Goal: Task Accomplishment & Management: Use online tool/utility

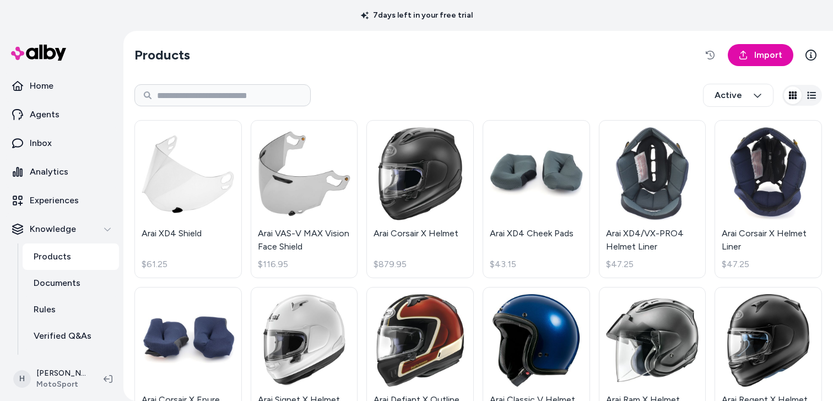
scroll to position [76, 0]
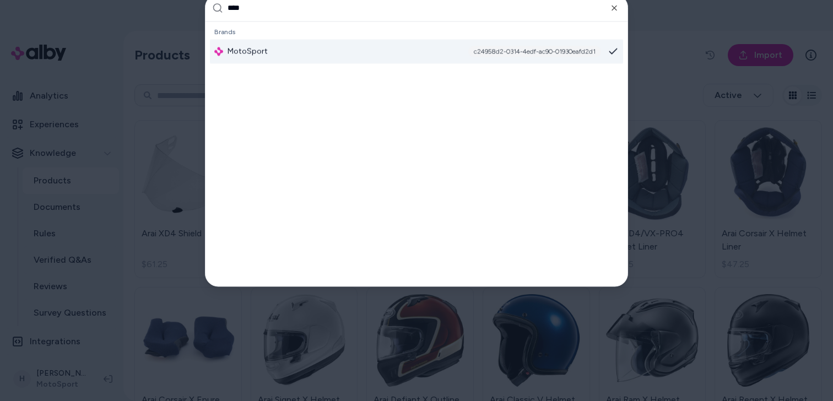
type input "****"
click at [264, 57] on div "MotoSport c24958d2-0314-4edf-ac90-01930eafd2d1" at bounding box center [416, 51] width 413 height 24
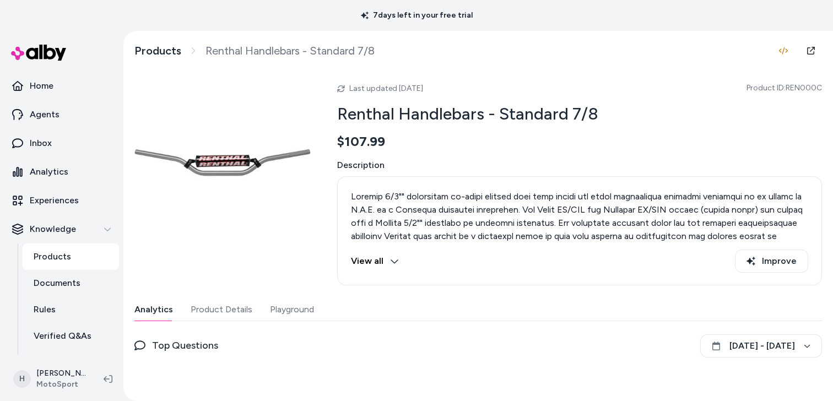
scroll to position [75, 0]
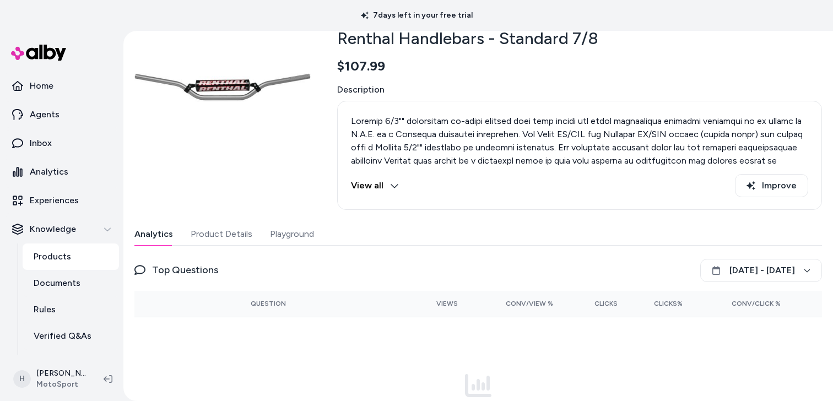
click at [393, 192] on button "View all" at bounding box center [375, 185] width 48 height 23
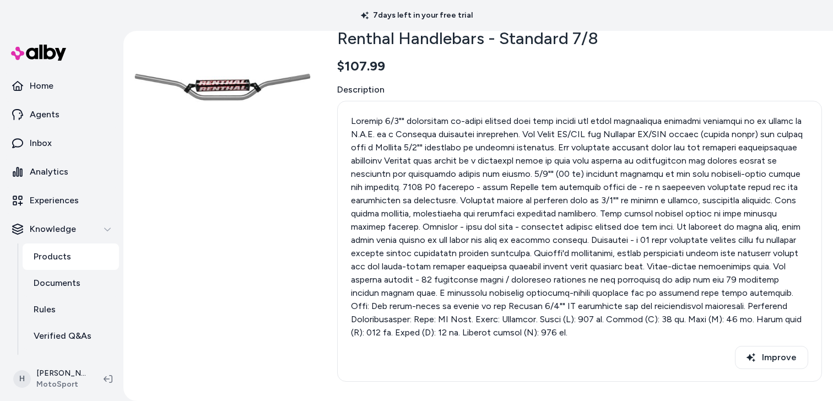
scroll to position [349, 0]
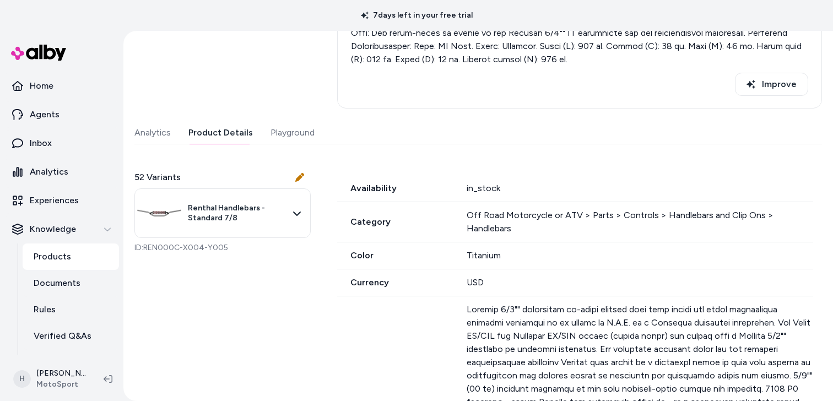
click at [228, 128] on button "Product Details" at bounding box center [220, 133] width 64 height 22
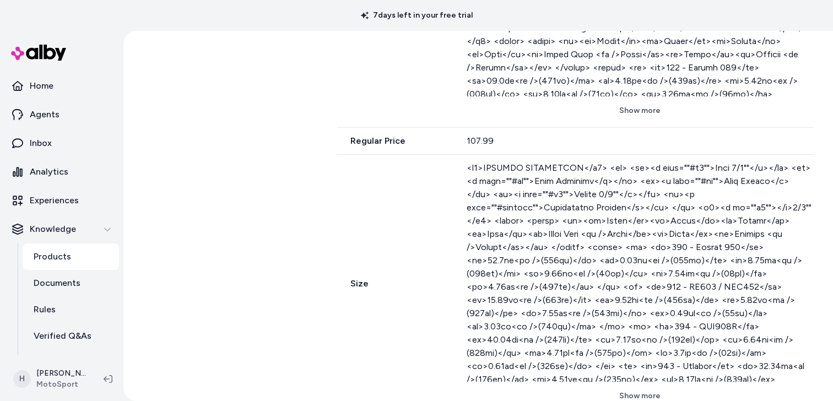
scroll to position [1164, 0]
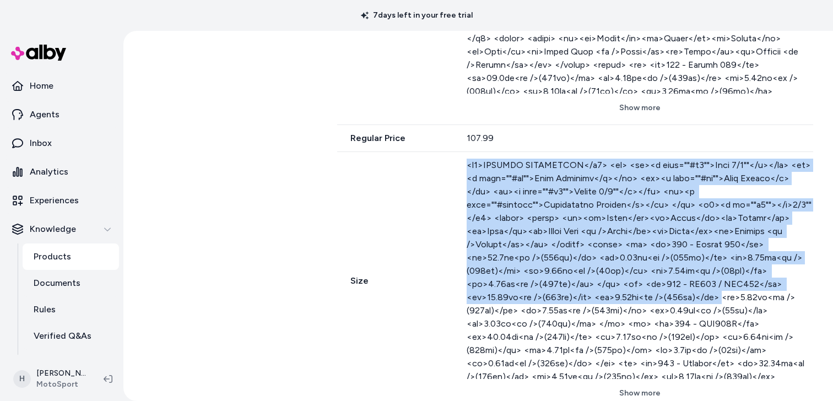
drag, startPoint x: 459, startPoint y: 166, endPoint x: 534, endPoint y: 295, distance: 148.8
click at [534, 295] on div "Size Show more" at bounding box center [575, 281] width 476 height 258
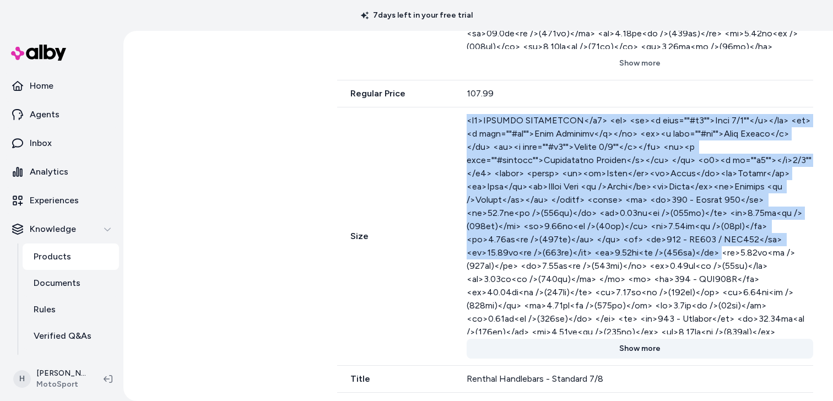
click at [635, 350] on button "Show more" at bounding box center [640, 349] width 346 height 20
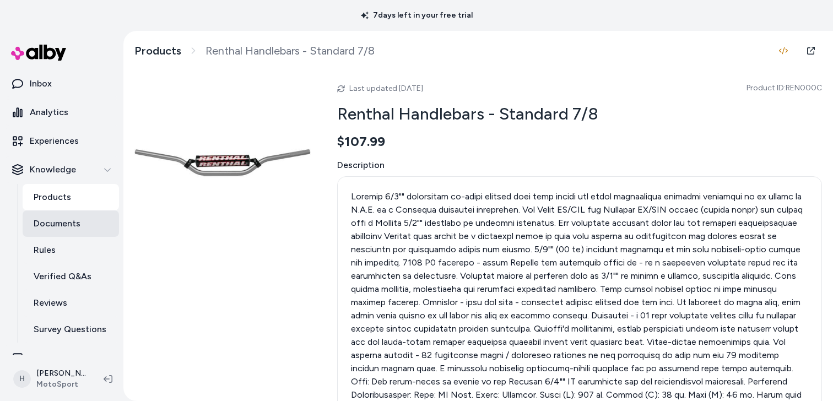
scroll to position [76, 0]
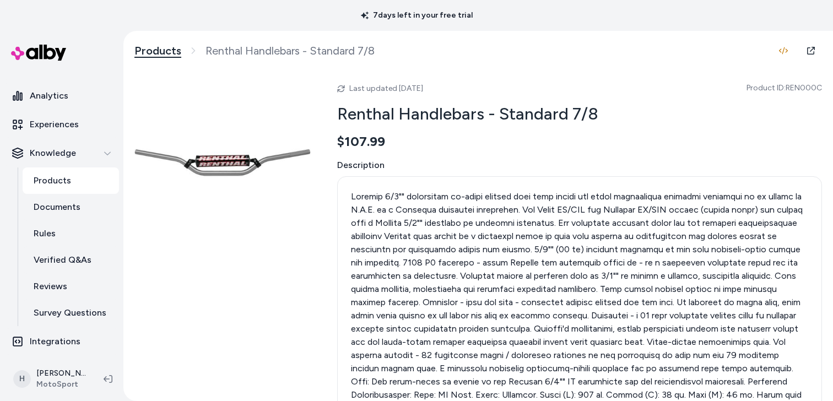
click at [163, 55] on link "Products" at bounding box center [157, 51] width 47 height 14
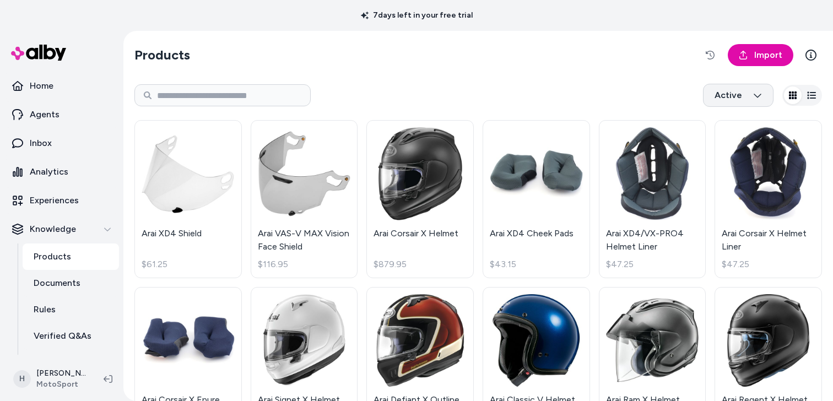
click at [746, 98] on html "7 days left in your free trial Home Agents Inbox Analytics Experiences Knowledg…" at bounding box center [416, 200] width 833 height 401
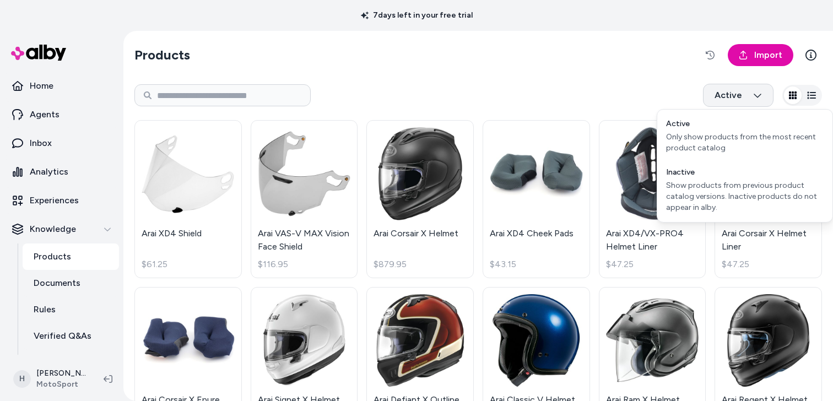
click at [746, 98] on html "7 days left in your free trial Home Agents Inbox Analytics Experiences Knowledg…" at bounding box center [416, 200] width 833 height 401
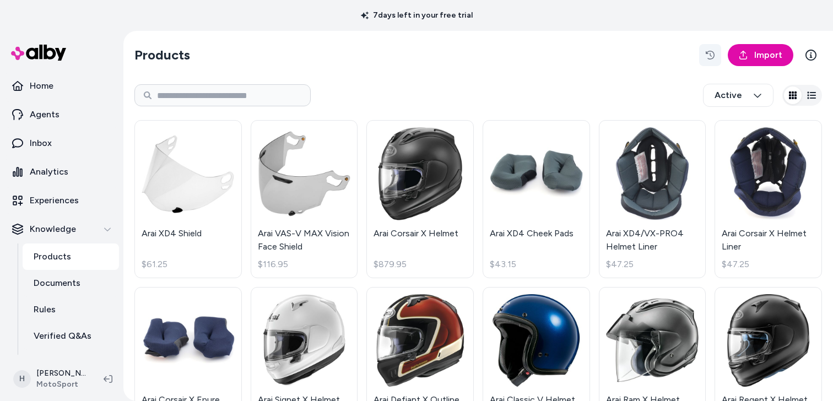
click at [714, 56] on icon "button" at bounding box center [710, 55] width 9 height 9
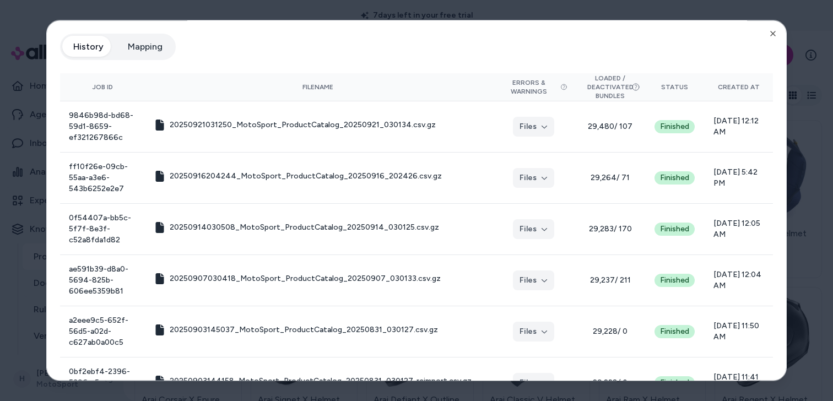
click at [154, 48] on button "Mapping" at bounding box center [145, 47] width 57 height 22
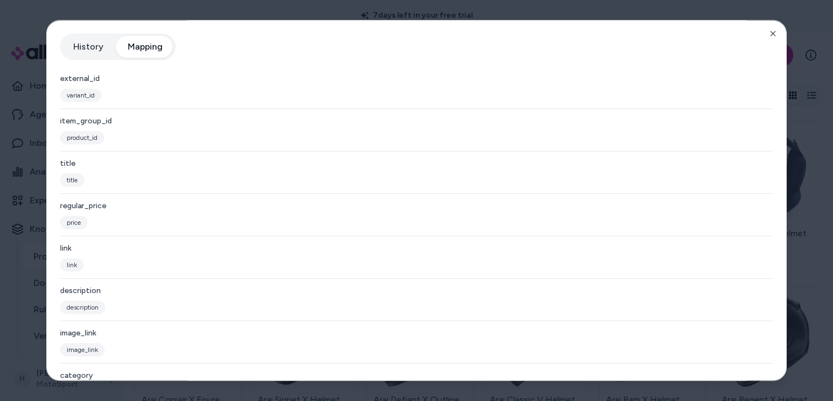
scroll to position [209, 0]
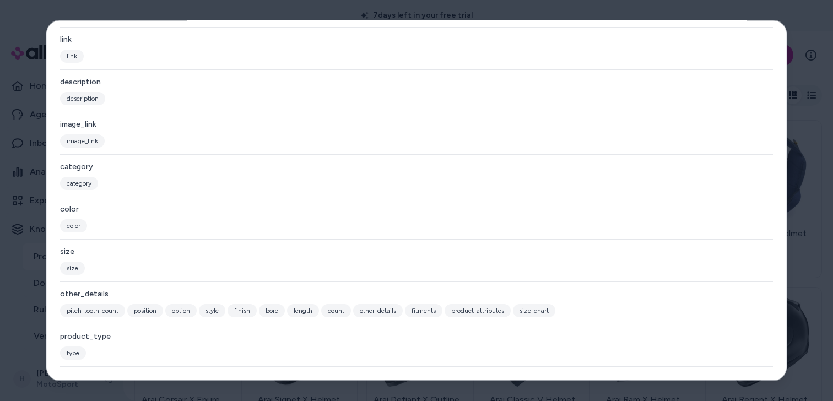
click at [281, 6] on div at bounding box center [416, 200] width 833 height 401
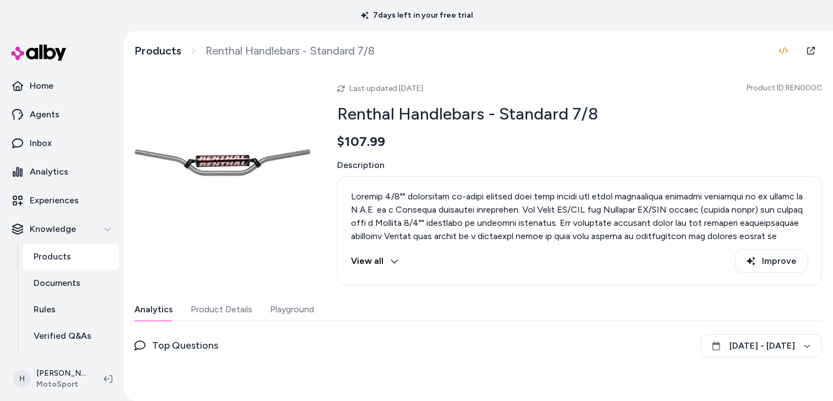
click at [301, 312] on button "Playground" at bounding box center [292, 310] width 44 height 22
click at [57, 258] on p "Products" at bounding box center [52, 256] width 37 height 13
click at [64, 255] on p "Products" at bounding box center [52, 256] width 37 height 13
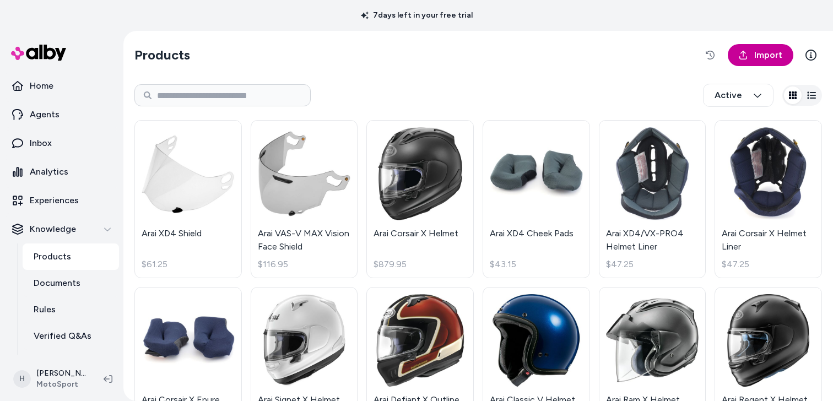
click at [764, 51] on span "Import" at bounding box center [768, 54] width 28 height 13
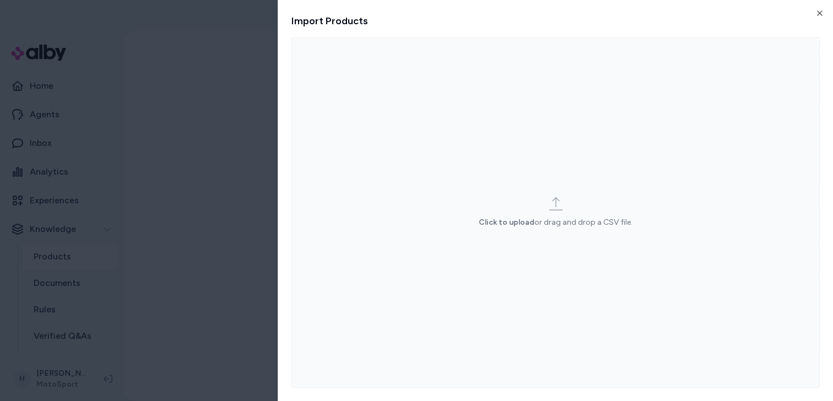
click at [211, 73] on html "7 days left in your free trial Home Agents Inbox Analytics Experiences Knowledg…" at bounding box center [416, 200] width 833 height 401
click at [236, 73] on html "7 days left in your free trial Home Agents Inbox Analytics Experiences Knowledg…" at bounding box center [416, 200] width 833 height 401
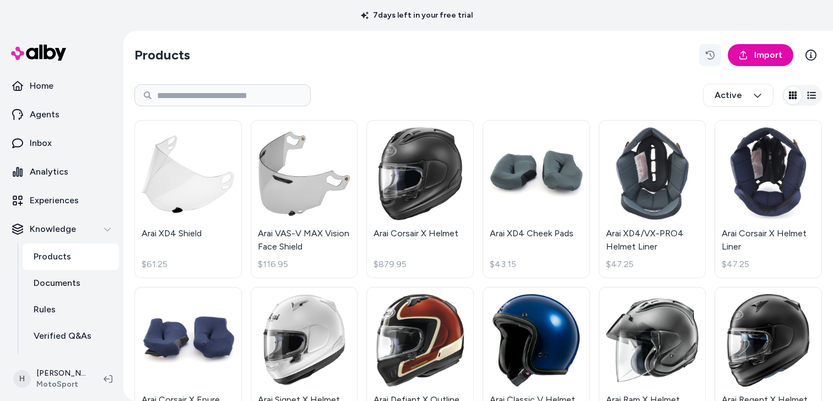
click at [704, 52] on button "button" at bounding box center [710, 55] width 22 height 22
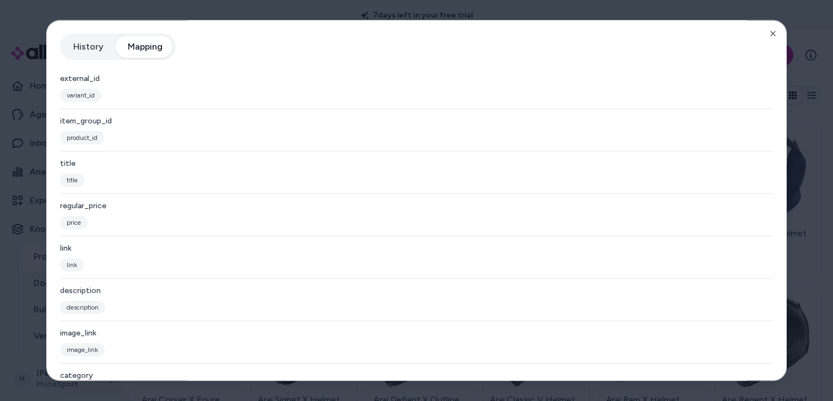
click at [136, 42] on button "Mapping" at bounding box center [145, 47] width 57 height 22
click at [99, 50] on button "History" at bounding box center [88, 47] width 52 height 22
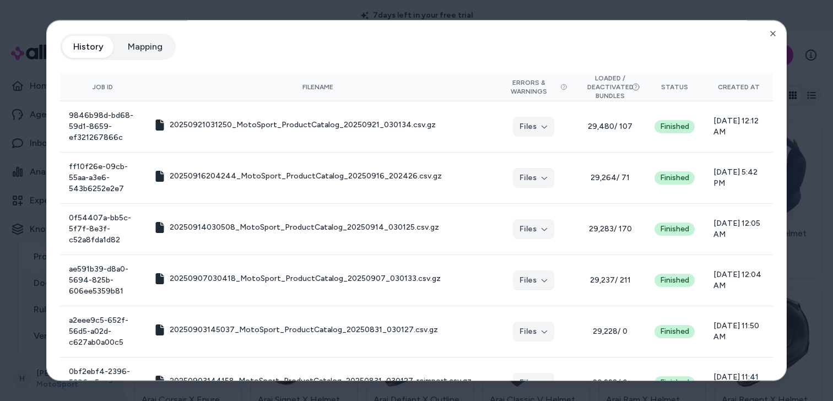
click at [146, 48] on button "Mapping" at bounding box center [145, 47] width 57 height 22
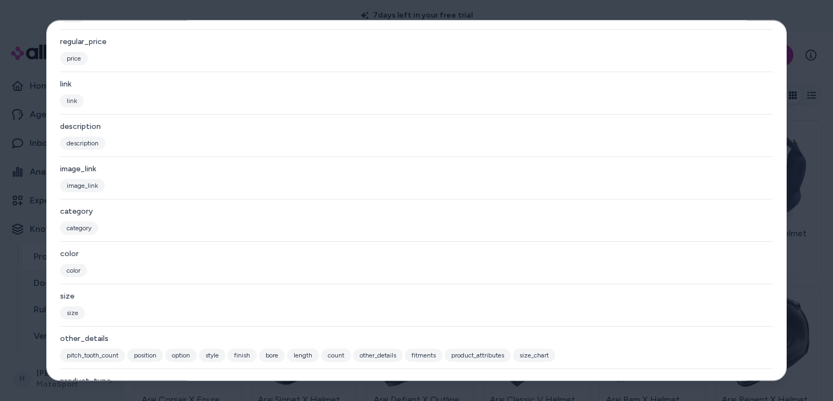
scroll to position [209, 0]
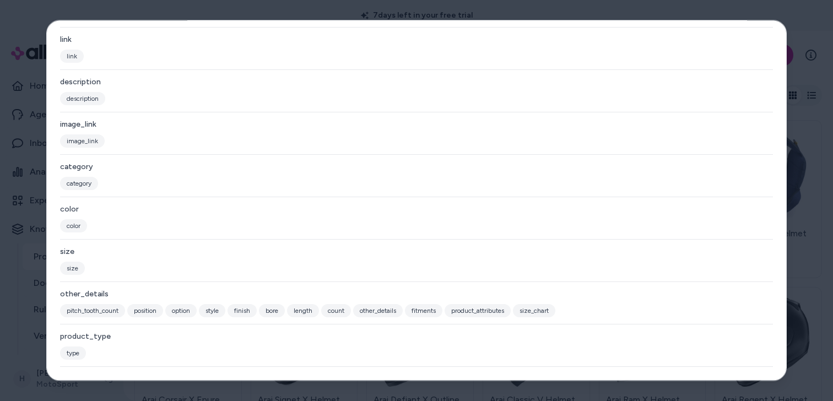
click at [311, 14] on div at bounding box center [416, 200] width 833 height 401
